Goal: Task Accomplishment & Management: Manage account settings

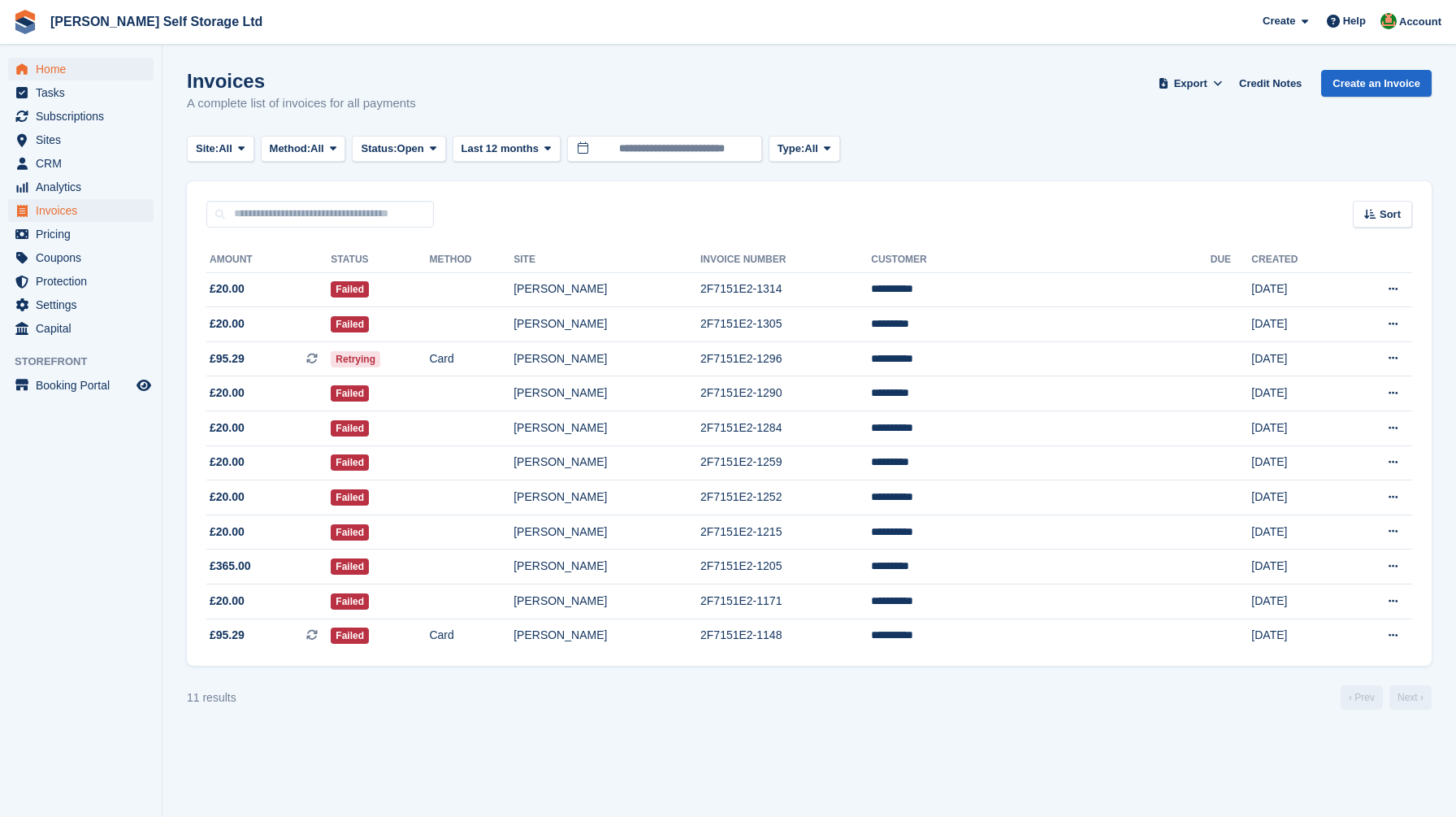
click at [55, 65] on span "Home" at bounding box center [85, 69] width 98 height 23
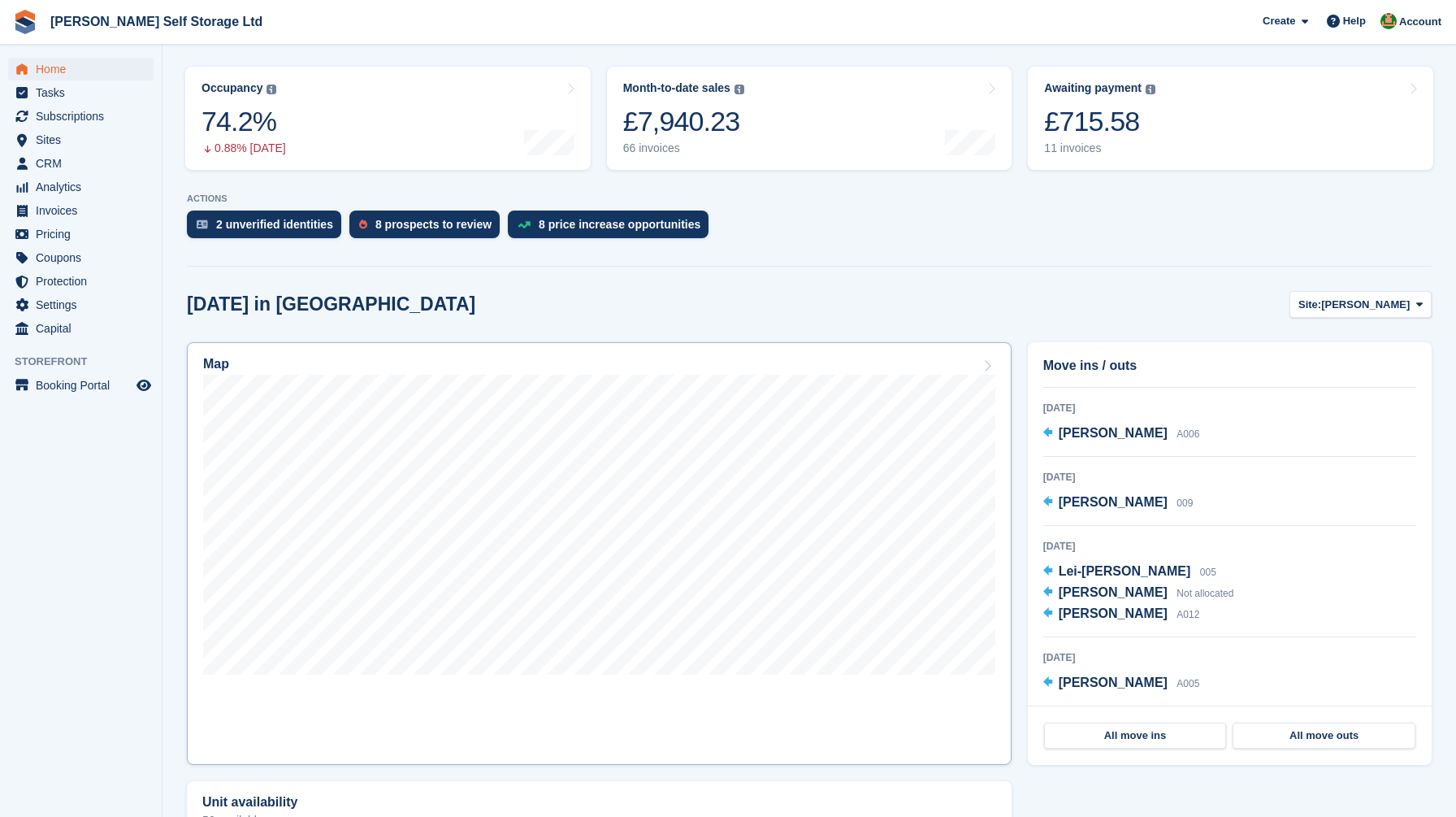
scroll to position [273, 0]
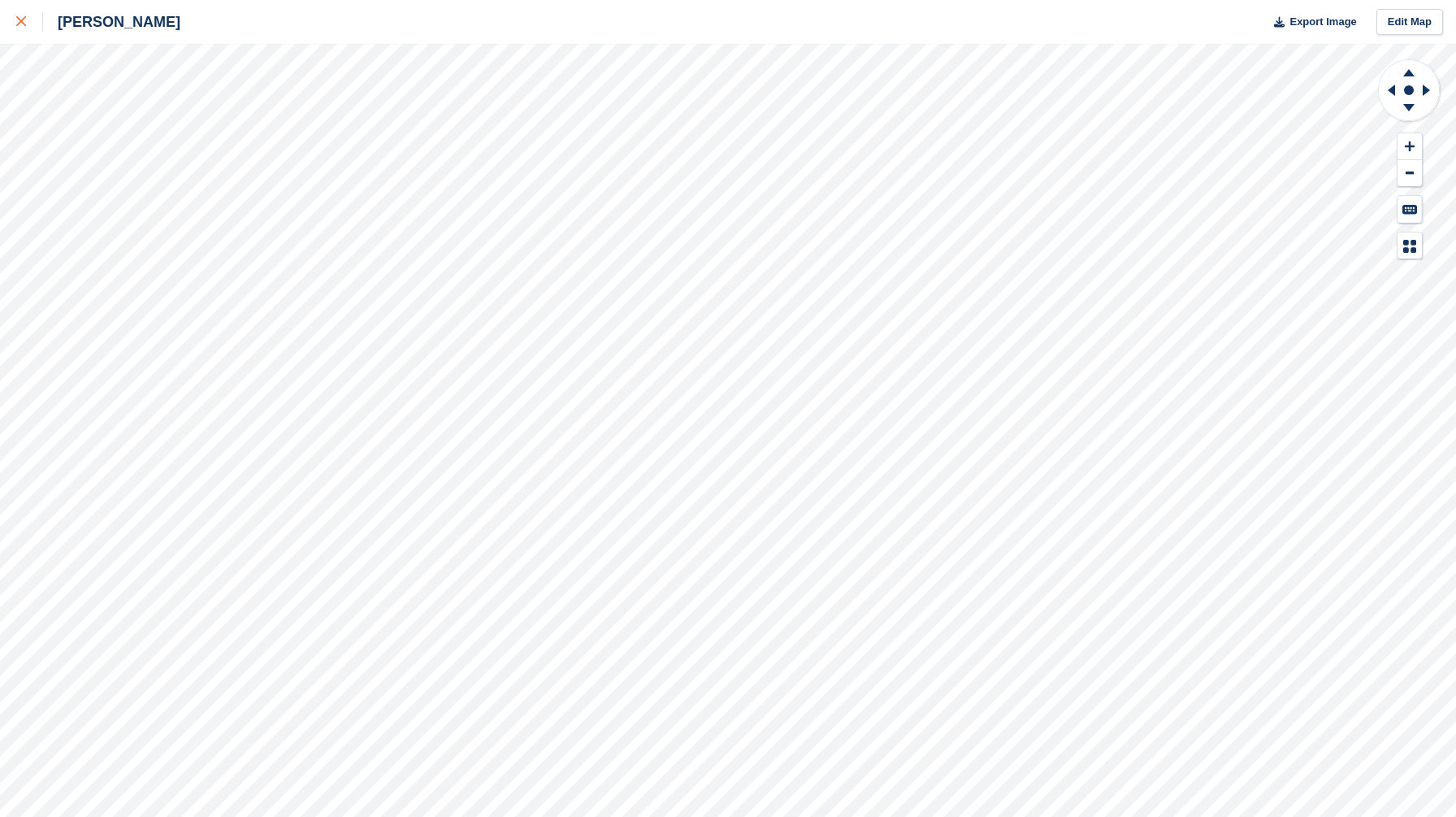
click at [22, 17] on icon at bounding box center [21, 21] width 9 height 10
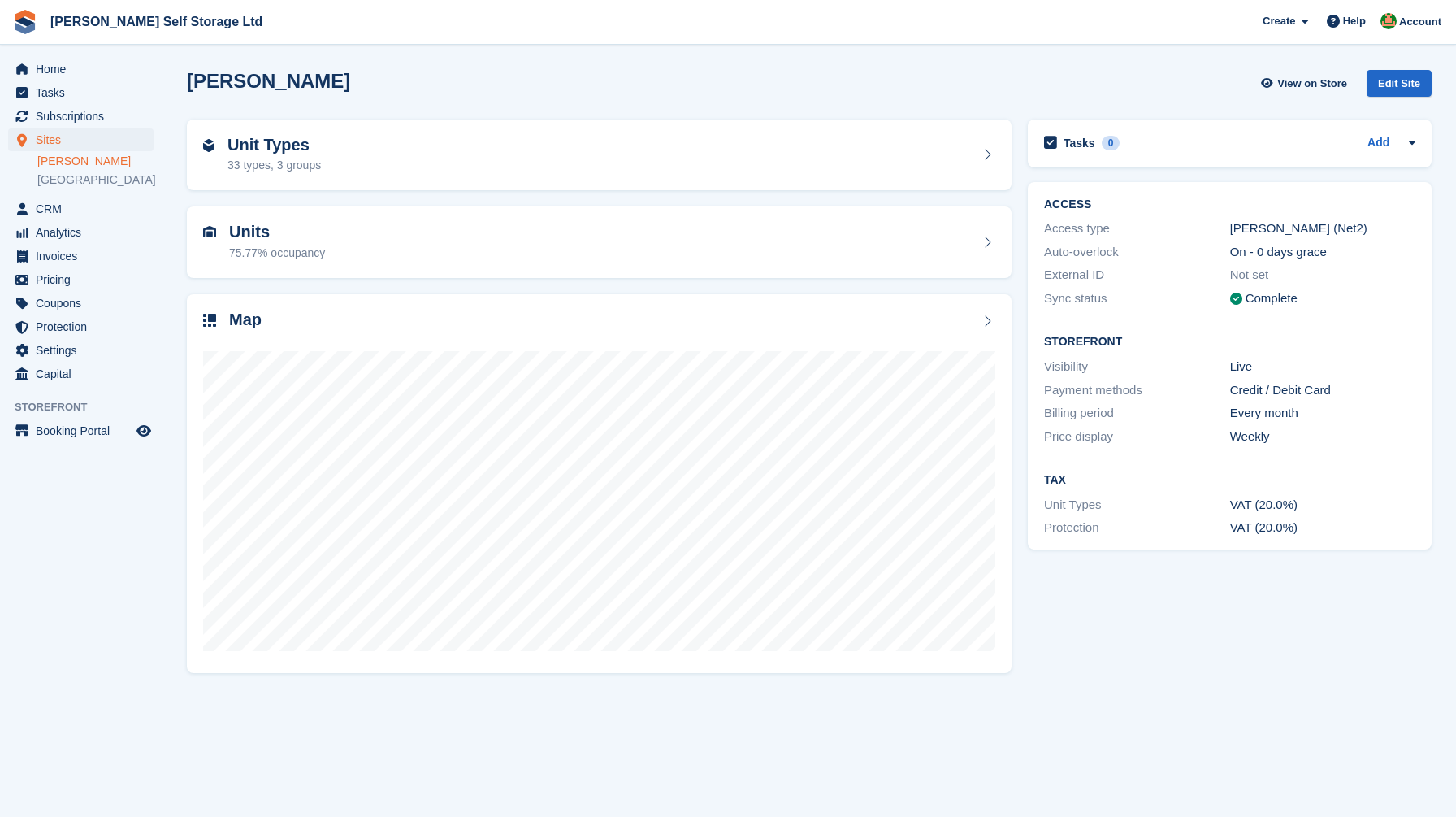
click at [61, 70] on span "Home" at bounding box center [85, 69] width 98 height 23
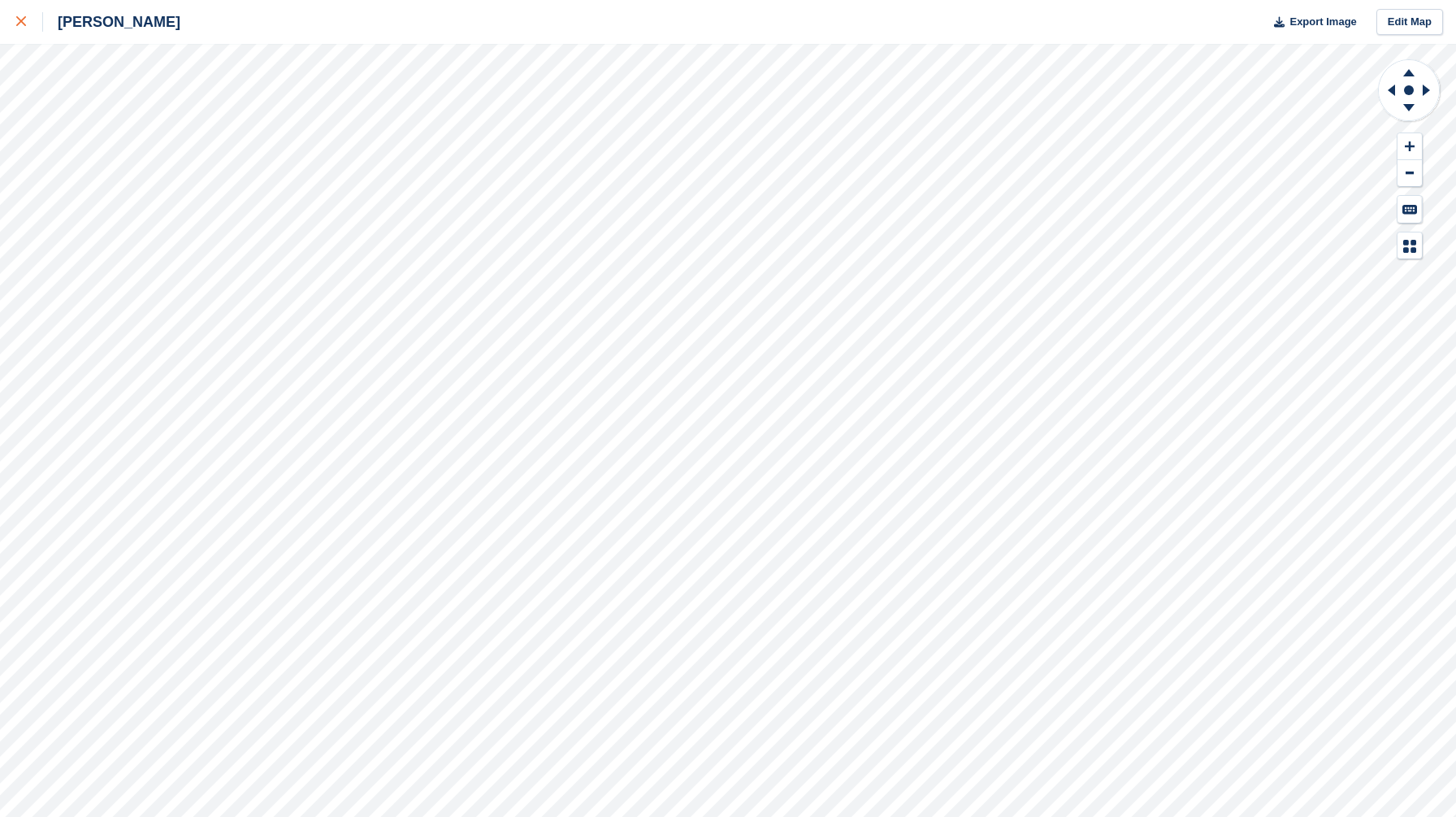
click at [21, 18] on icon at bounding box center [21, 21] width 9 height 10
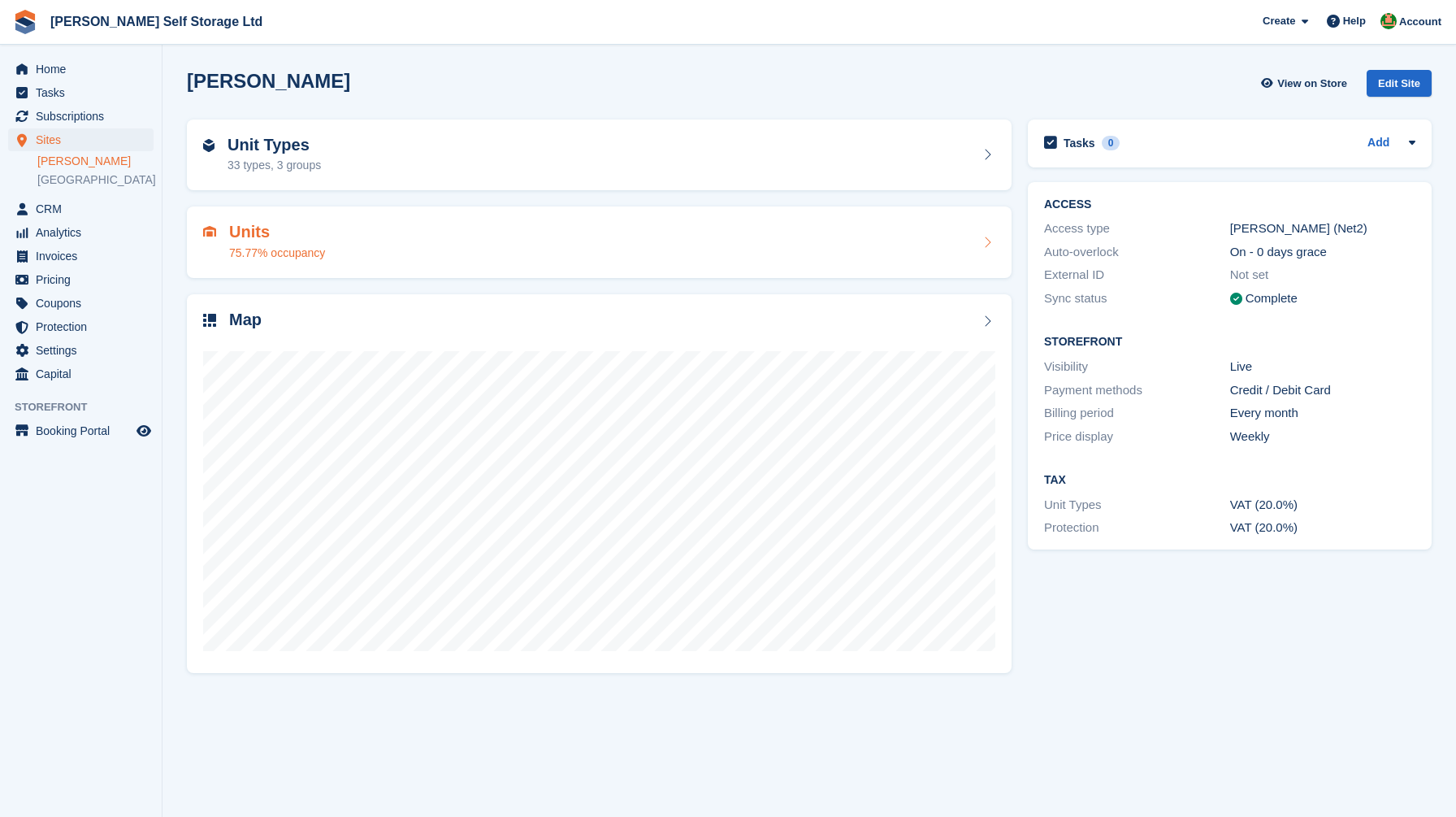
click at [355, 223] on div "Units 75.77% occupancy" at bounding box center [599, 241] width 792 height 39
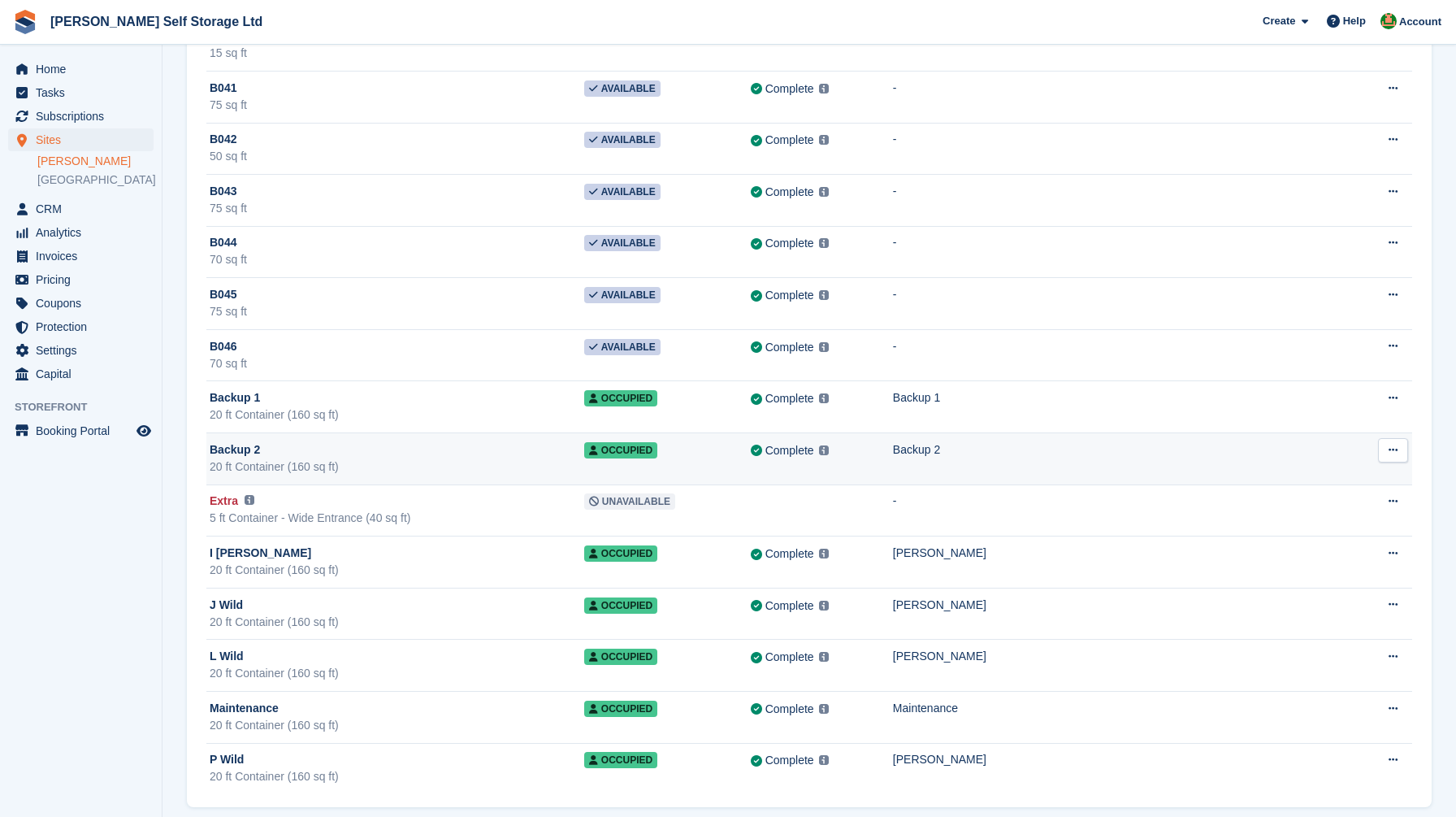
scroll to position [8257, 0]
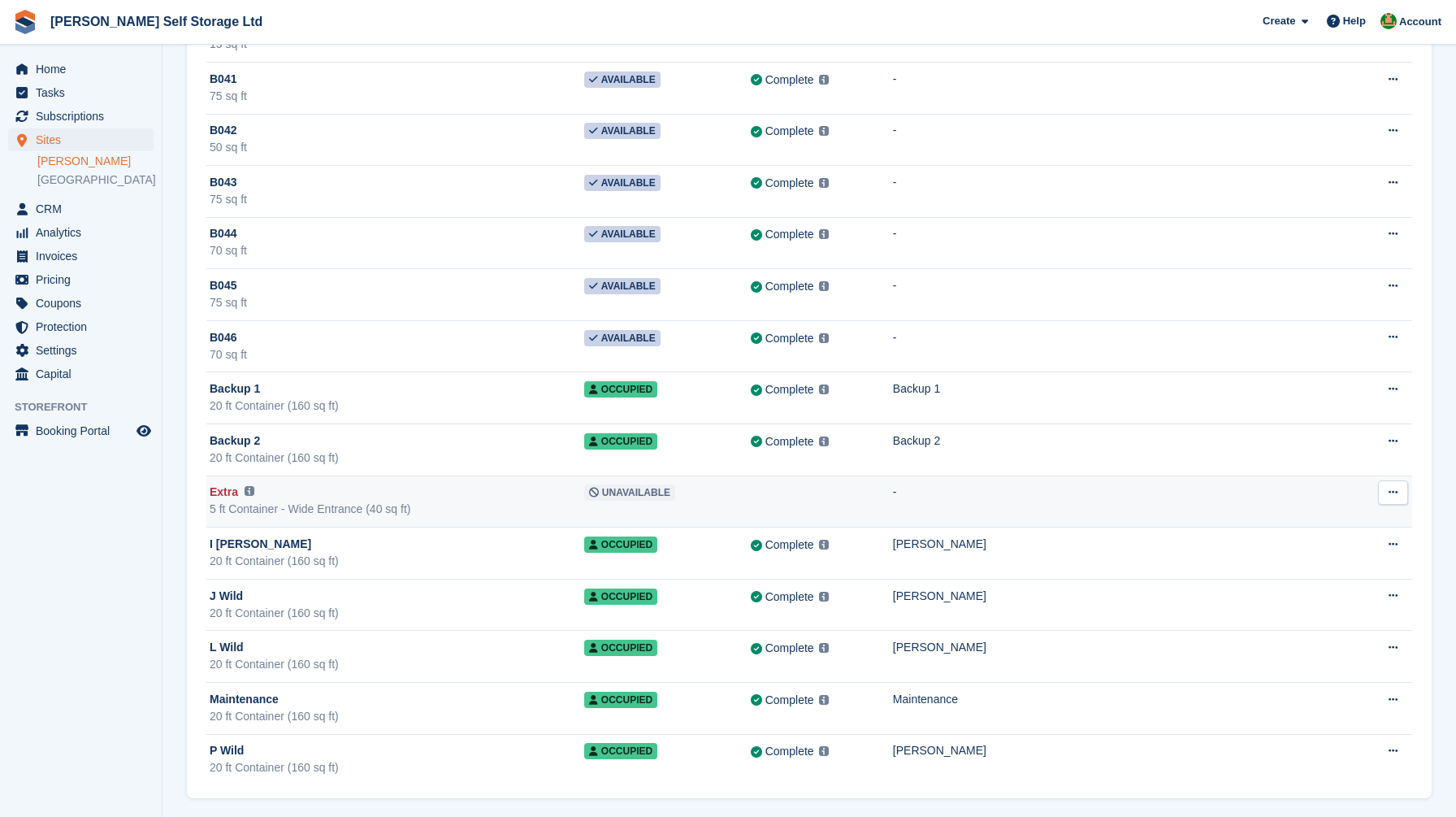
click at [346, 494] on div "Extra This unit will not be synced until a Paxton Number has been added." at bounding box center [397, 492] width 374 height 17
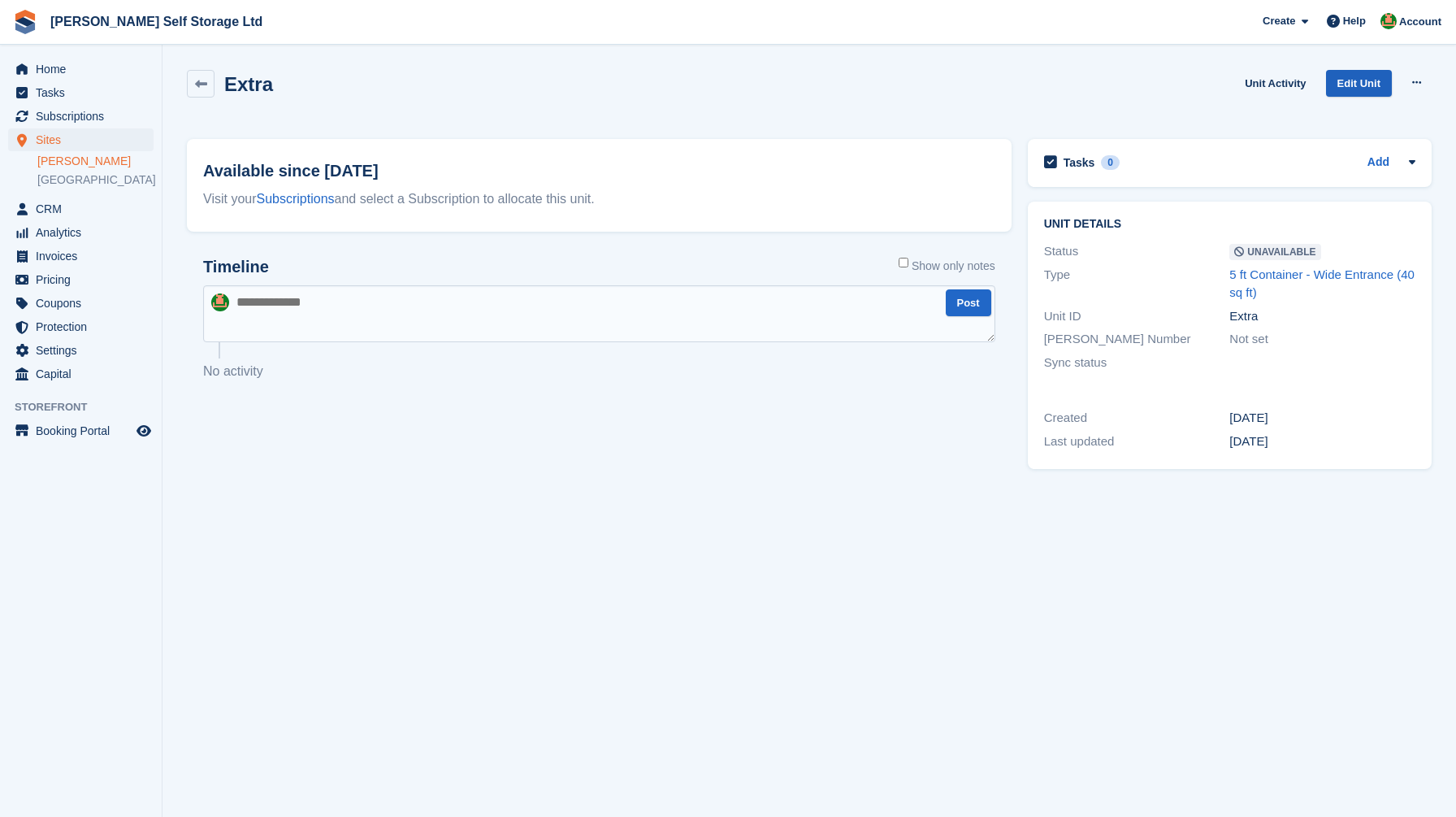
click at [1367, 76] on link "Edit Unit" at bounding box center [1358, 84] width 66 height 27
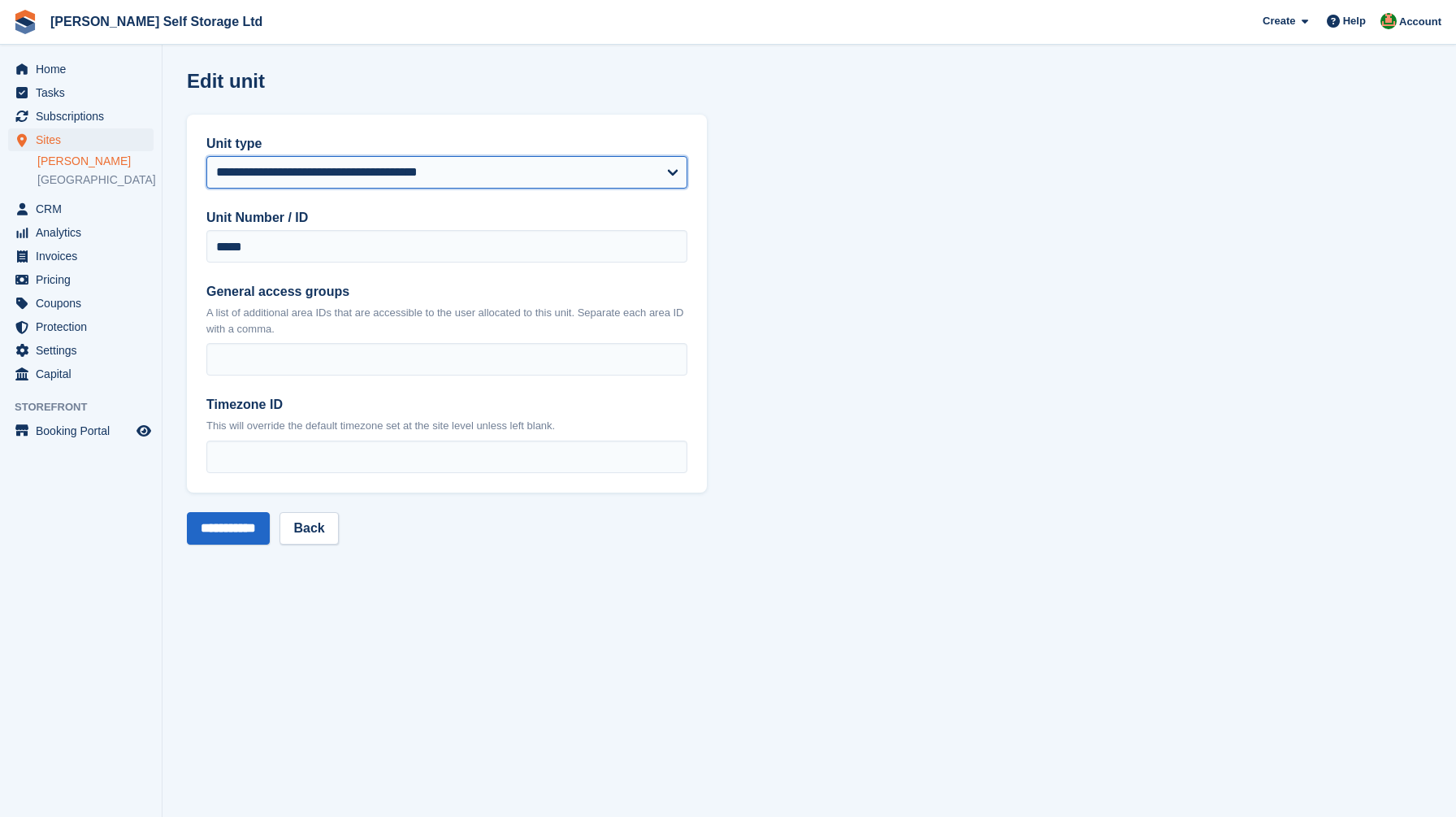
select select "*****"
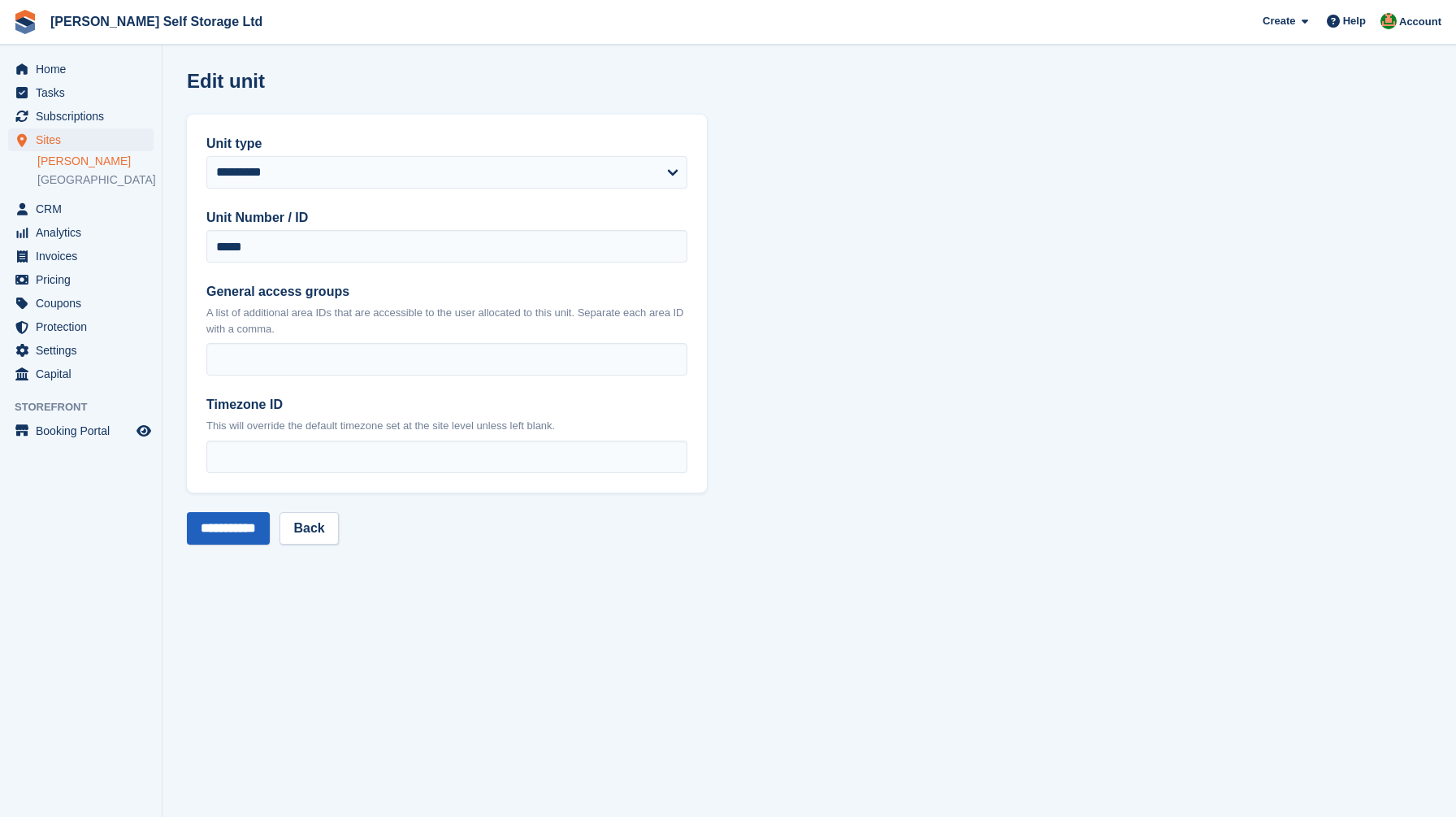
click at [218, 531] on input "**********" at bounding box center [228, 528] width 83 height 32
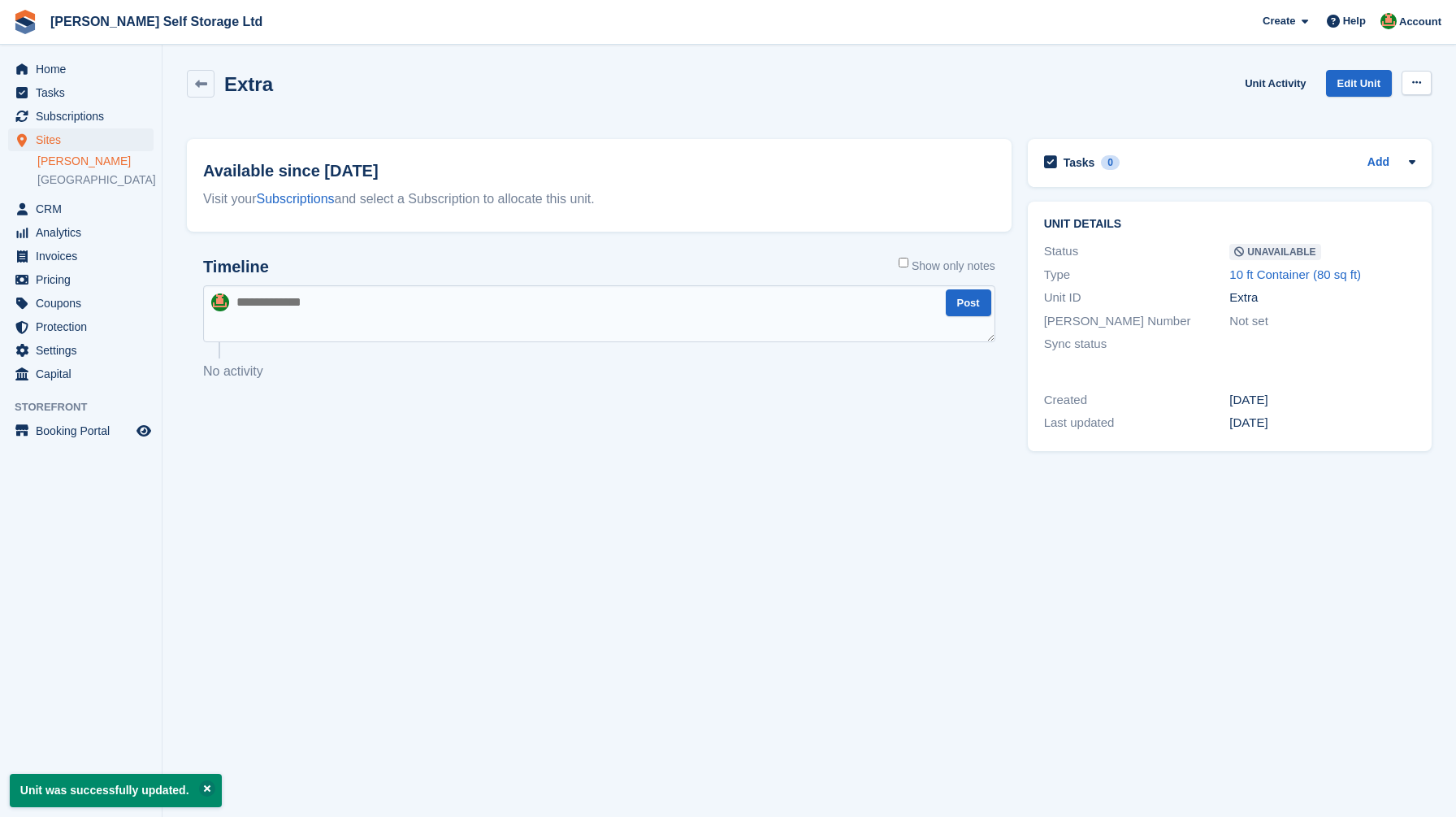
click at [1416, 79] on icon at bounding box center [1416, 82] width 9 height 10
click at [1369, 122] on p "Make Available" at bounding box center [1353, 114] width 142 height 21
click at [1419, 72] on button at bounding box center [1417, 83] width 30 height 25
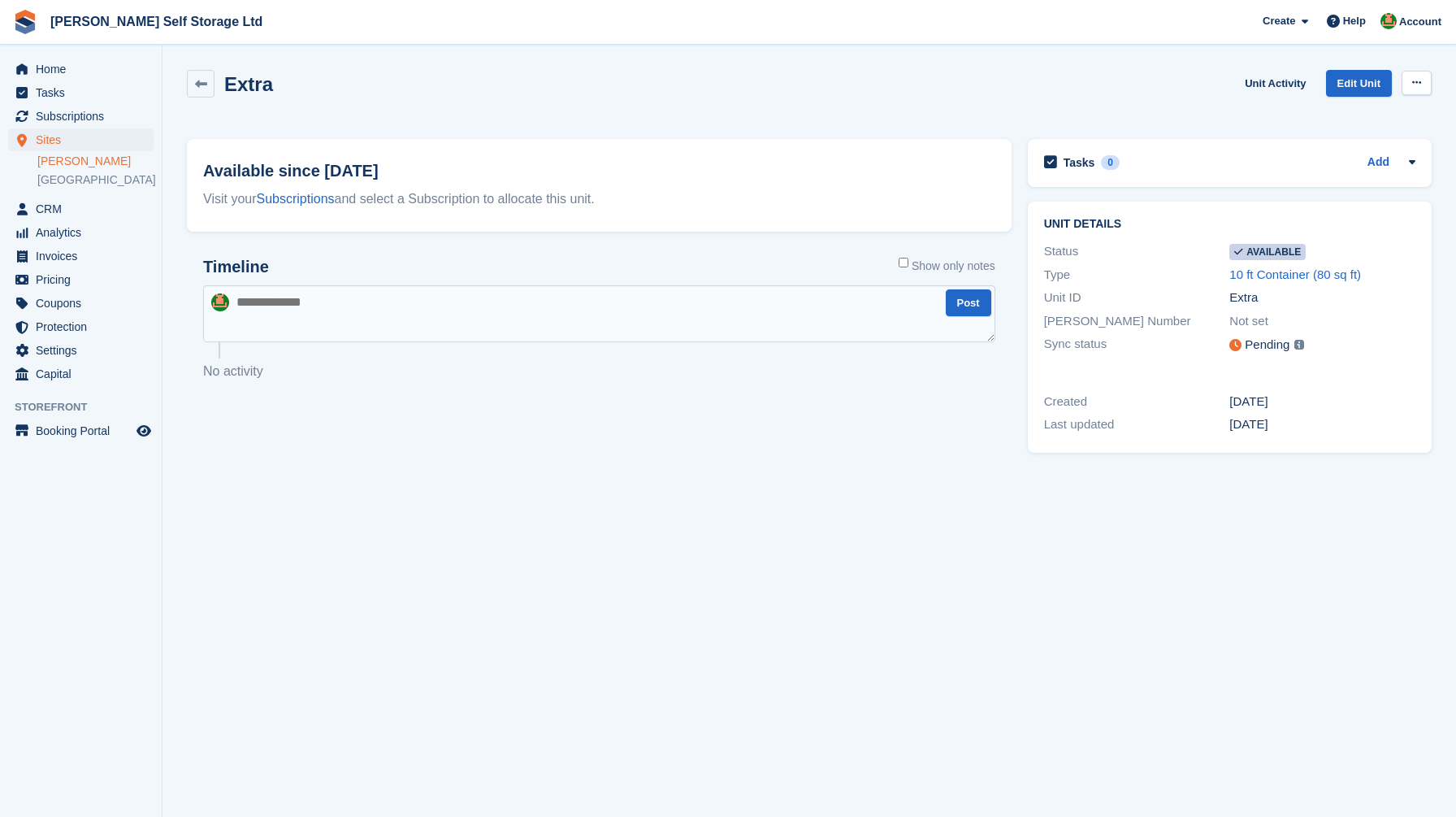
click at [1419, 82] on icon at bounding box center [1416, 82] width 9 height 10
click at [1363, 116] on p "Make unavailable" at bounding box center [1353, 114] width 142 height 21
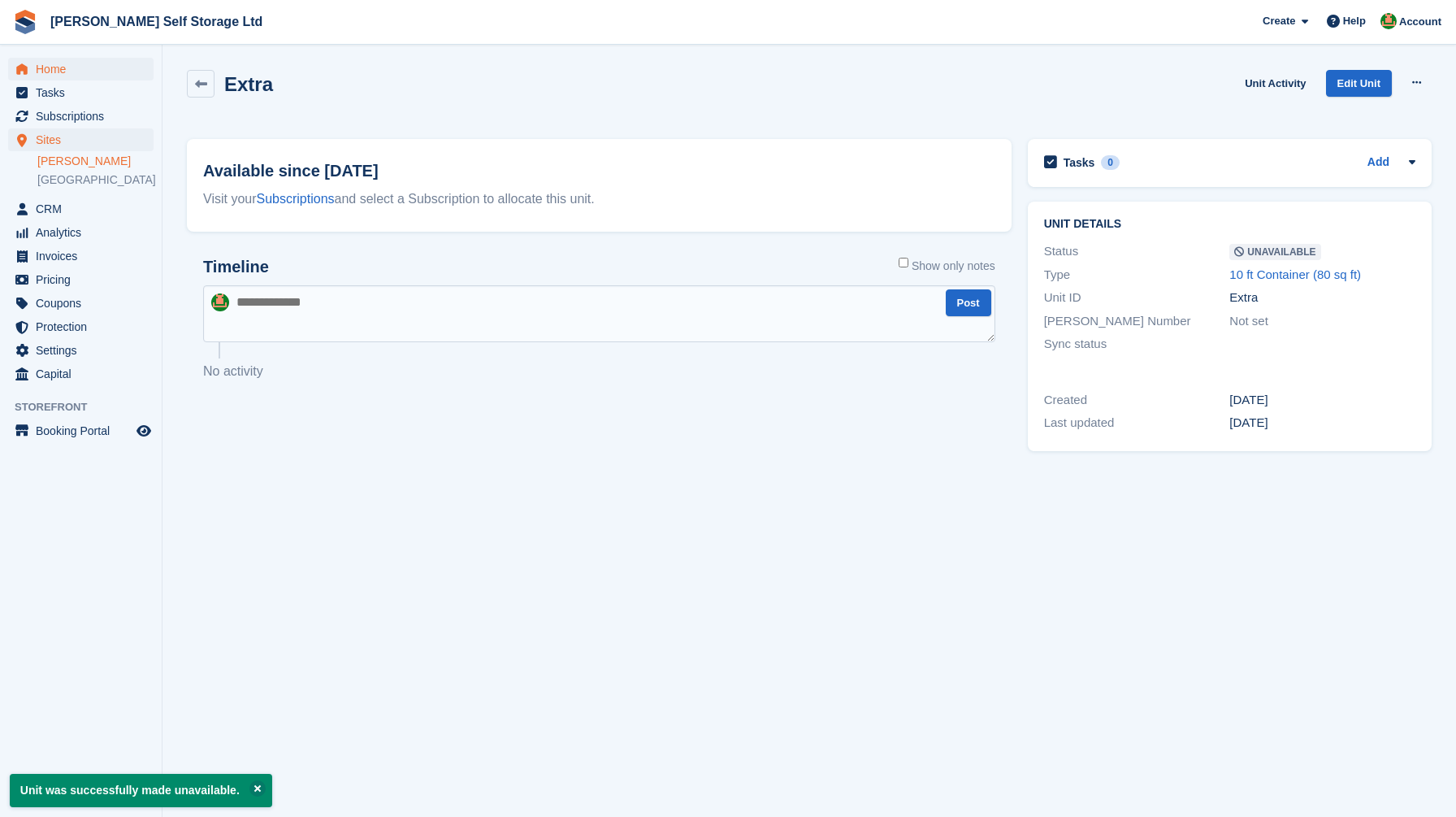
click at [52, 76] on span "Home" at bounding box center [85, 69] width 98 height 23
